Goal: Find specific page/section: Find specific page/section

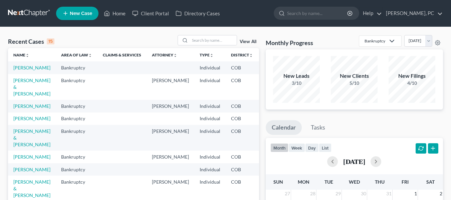
click at [323, 17] on input "search" at bounding box center [317, 13] width 61 height 12
type input "rommwl"
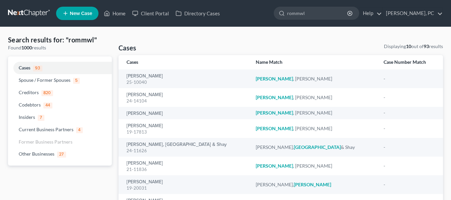
click at [323, 17] on input "rommwl" at bounding box center [317, 13] width 61 height 12
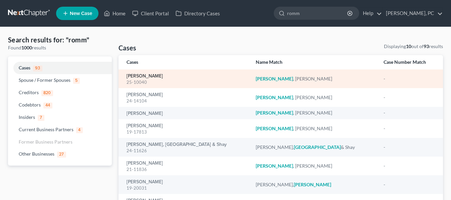
type input "romm"
click at [141, 76] on link "[PERSON_NAME]" at bounding box center [145, 76] width 36 height 5
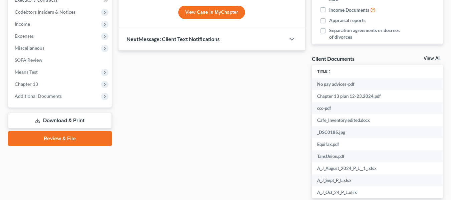
scroll to position [207, 0]
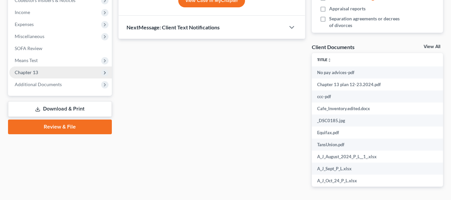
click at [61, 76] on span "Chapter 13" at bounding box center [60, 72] width 103 height 12
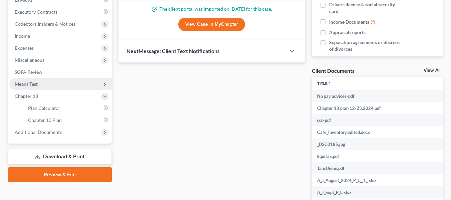
scroll to position [183, 0]
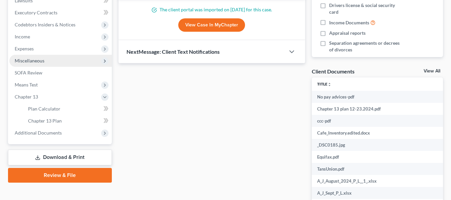
click at [52, 61] on span "Miscellaneous" at bounding box center [60, 61] width 103 height 12
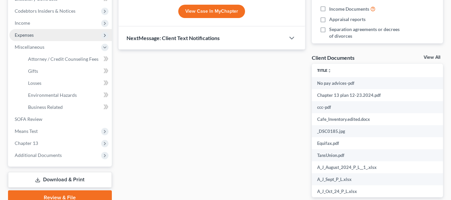
scroll to position [205, 0]
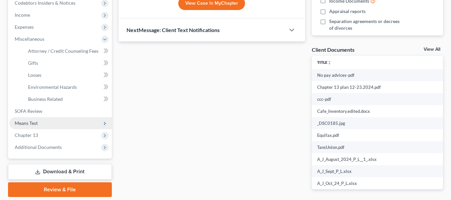
click at [40, 126] on span "Means Test" at bounding box center [60, 123] width 103 height 12
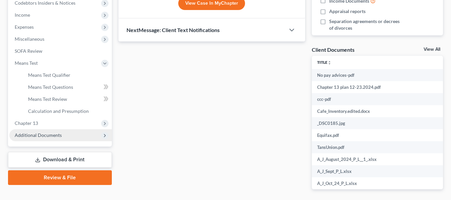
click at [36, 131] on span "Additional Documents" at bounding box center [60, 135] width 103 height 12
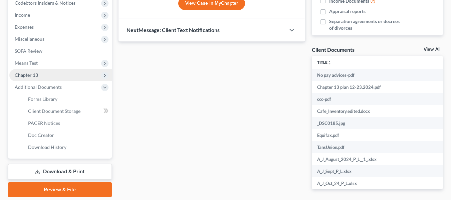
click at [40, 75] on span "Chapter 13" at bounding box center [60, 75] width 103 height 12
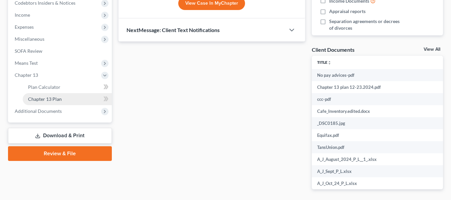
click at [51, 101] on span "Chapter 13 Plan" at bounding box center [45, 99] width 34 height 6
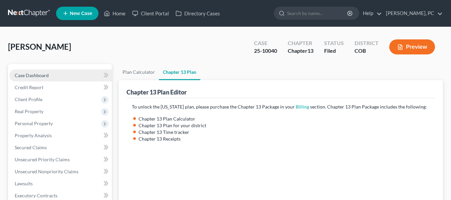
click at [36, 81] on link "Case Dashboard" at bounding box center [60, 75] width 103 height 12
